Goal: Book appointment/travel/reservation

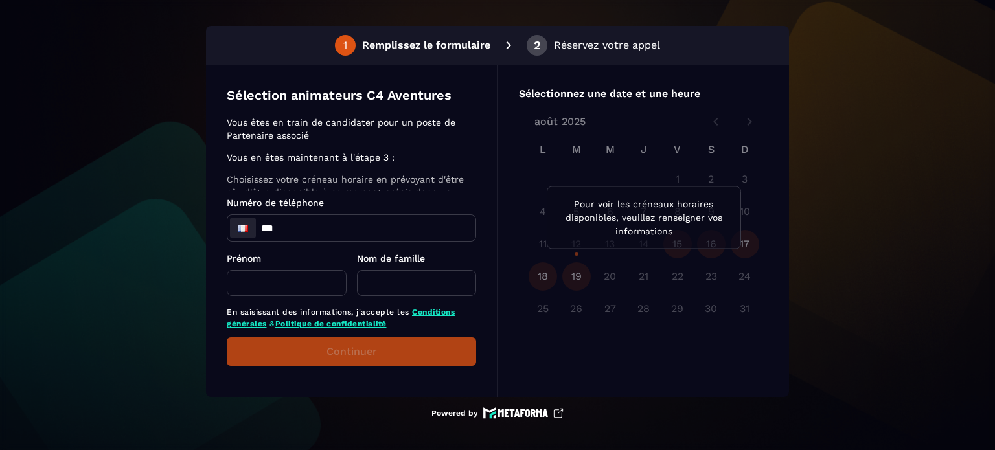
click at [409, 228] on input "***" at bounding box center [351, 228] width 248 height 26
